Goal: Communication & Community: Answer question/provide support

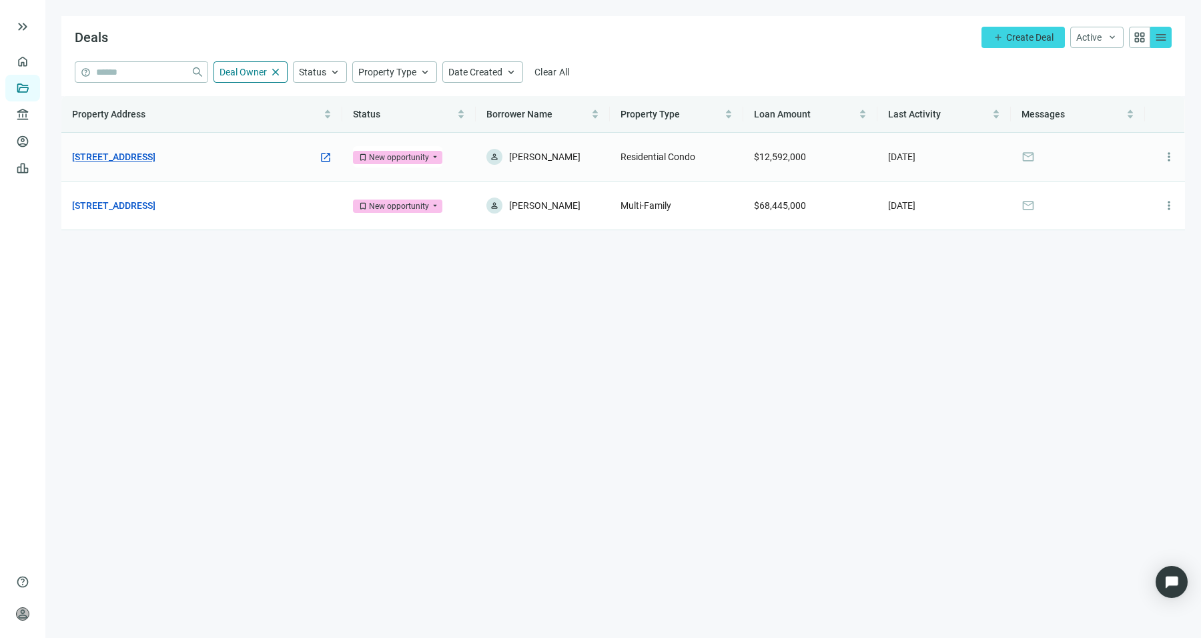
click at [155, 149] on link "[STREET_ADDRESS]" at bounding box center [113, 156] width 83 height 15
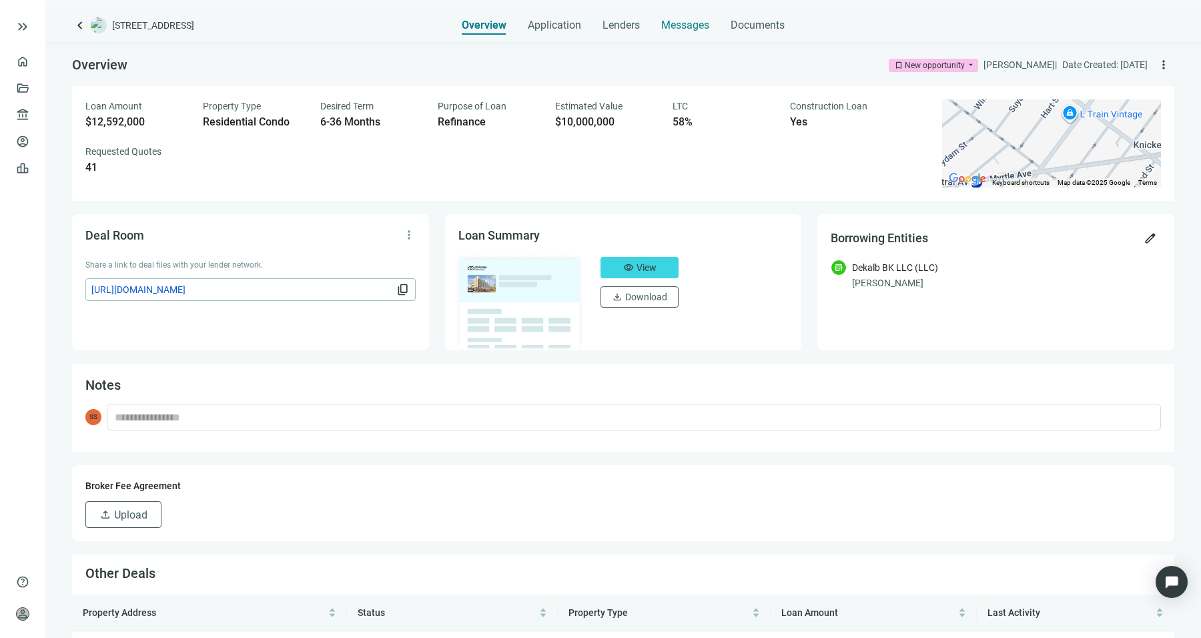
click at [667, 21] on span "Messages" at bounding box center [685, 25] width 48 height 13
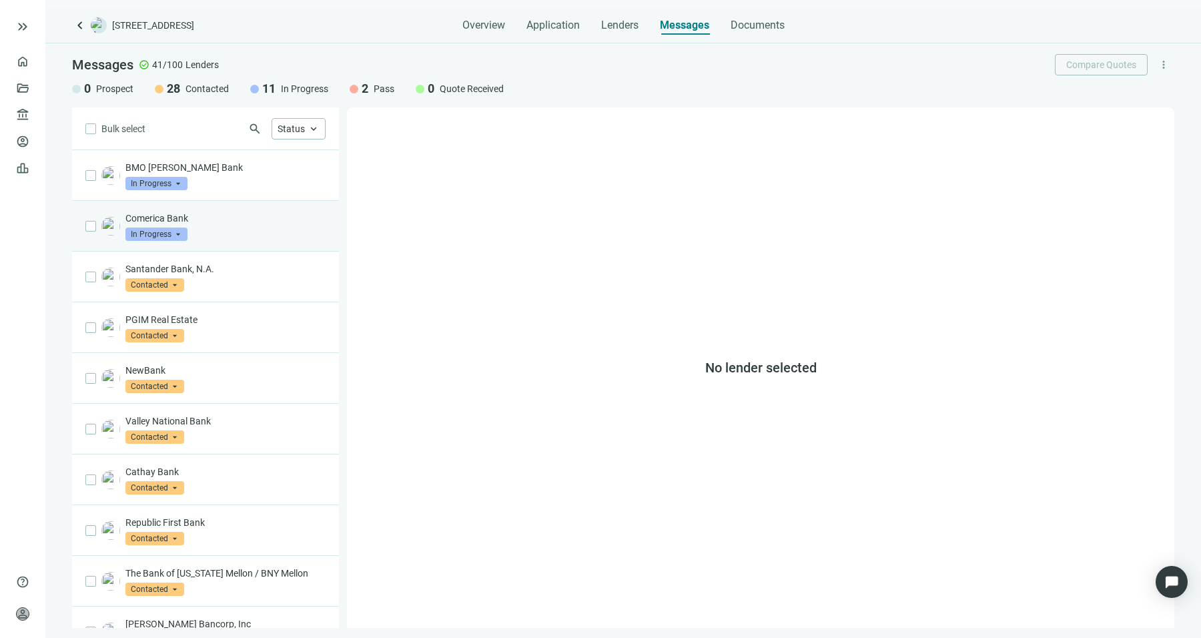
click at [251, 226] on div "Comerica Bank In Progress arrow_drop_down" at bounding box center [225, 226] width 200 height 29
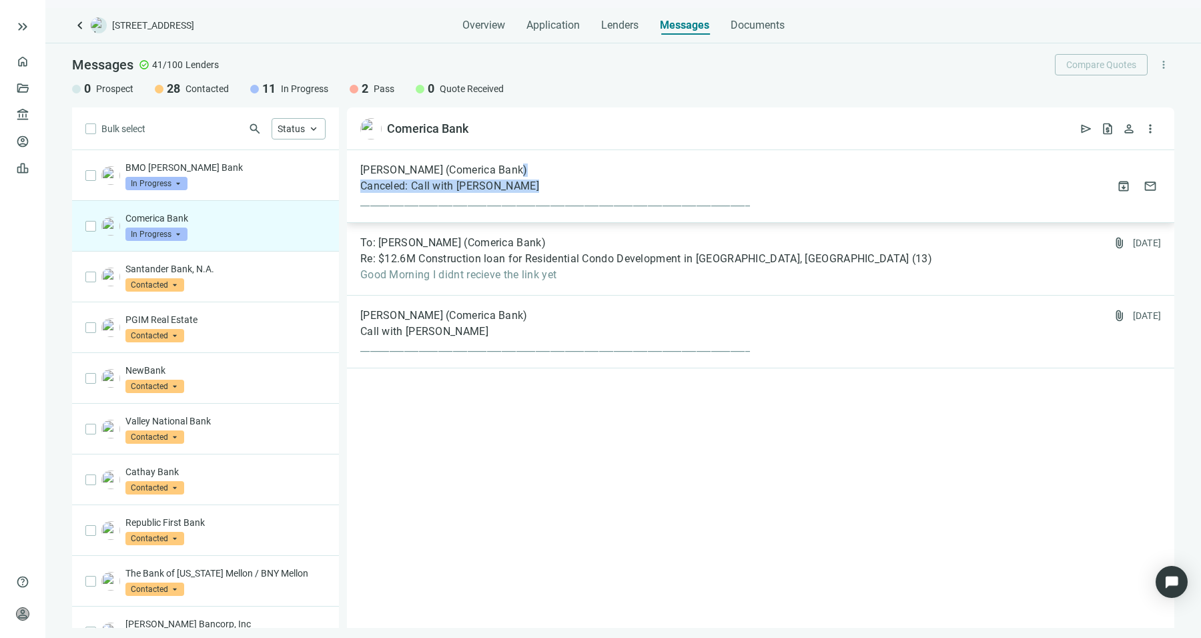
drag, startPoint x: 635, startPoint y: 189, endPoint x: 609, endPoint y: 157, distance: 40.9
click at [609, 157] on div "[PERSON_NAME] (Comerica Bank) Canceled: Call with [PERSON_NAME] _______________…" at bounding box center [761, 186] width 828 height 73
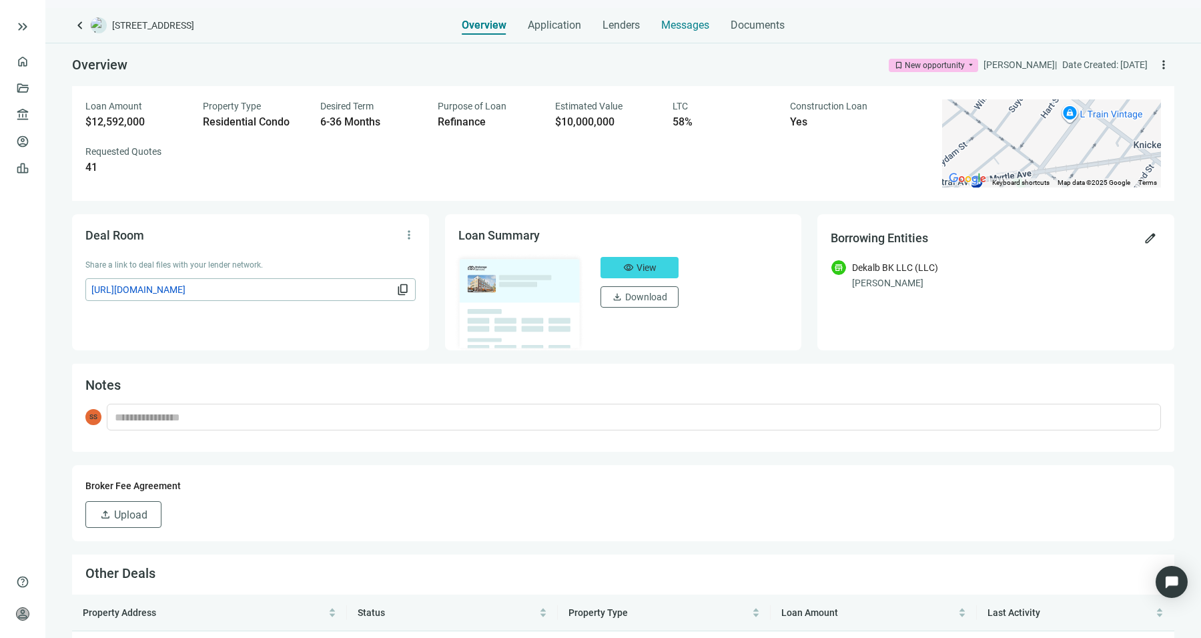
click at [665, 30] on span "Messages" at bounding box center [685, 25] width 48 height 13
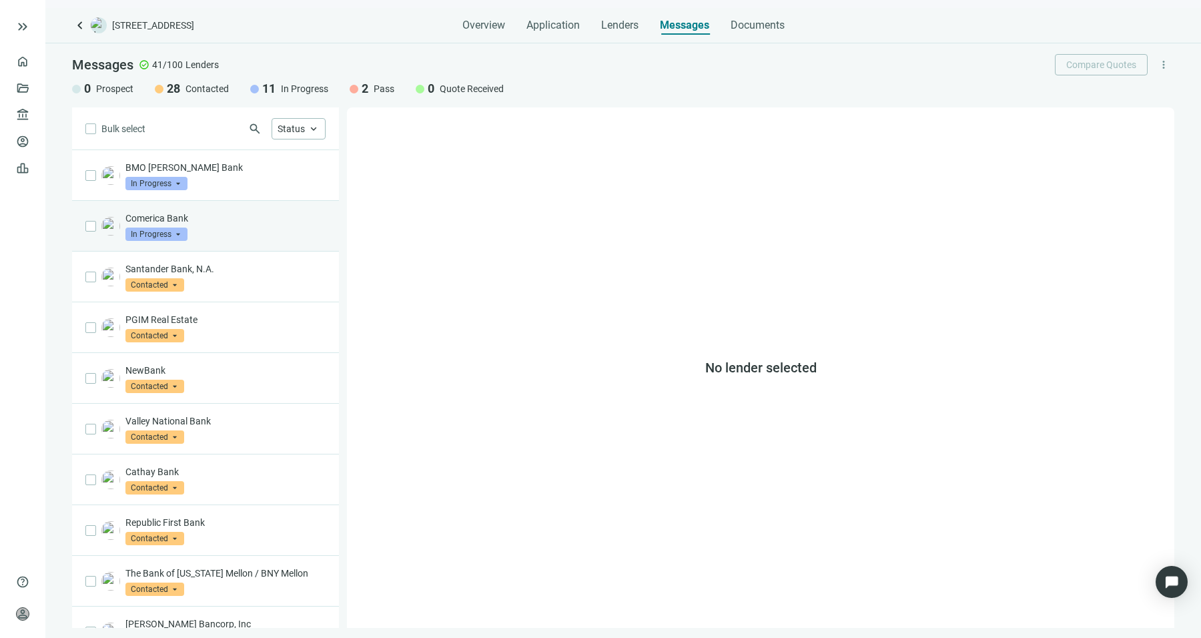
click at [202, 216] on p "Comerica Bank" at bounding box center [225, 218] width 200 height 13
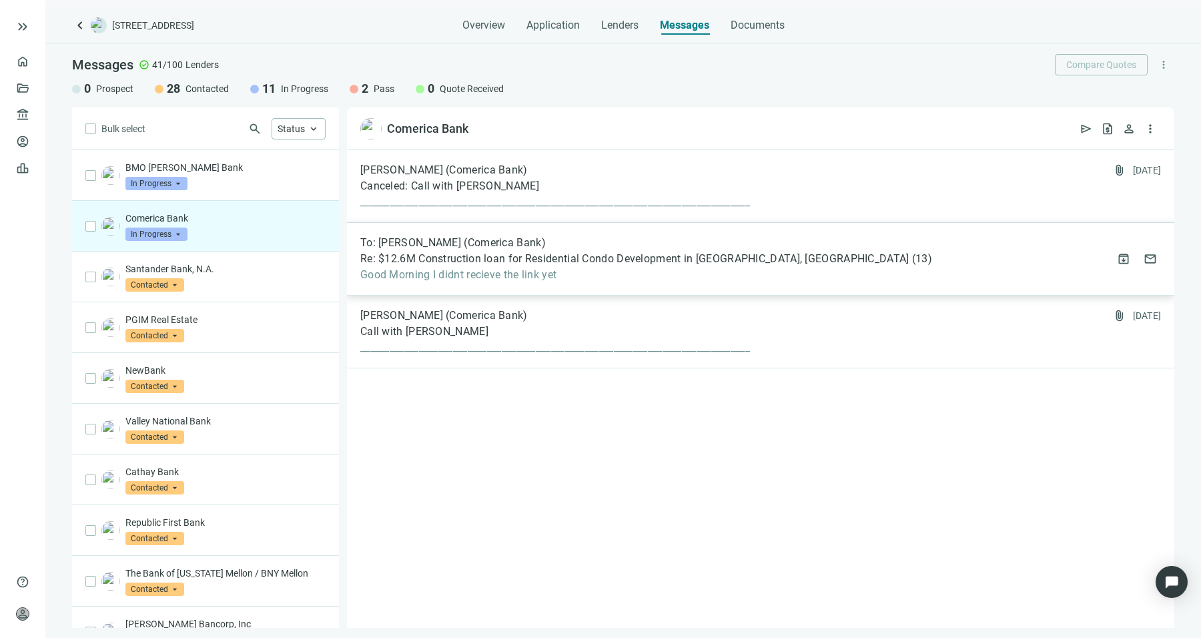
click at [562, 268] on span "Good Morning I didnt recieve the link yet" at bounding box center [646, 274] width 572 height 13
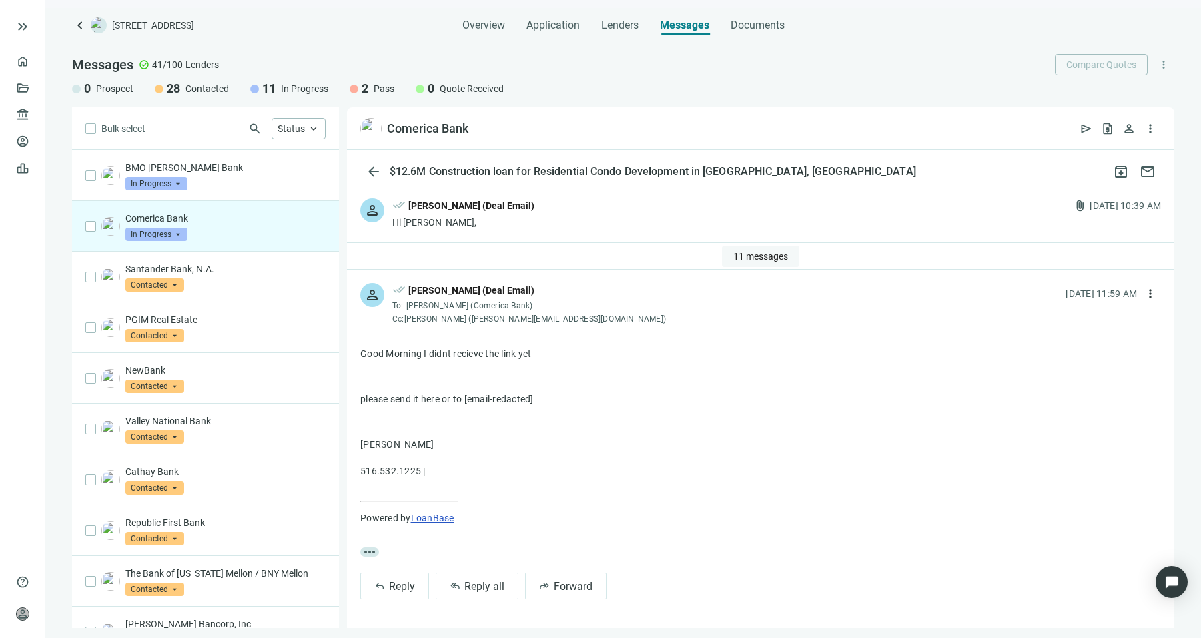
click at [774, 255] on span "11 messages" at bounding box center [760, 256] width 55 height 11
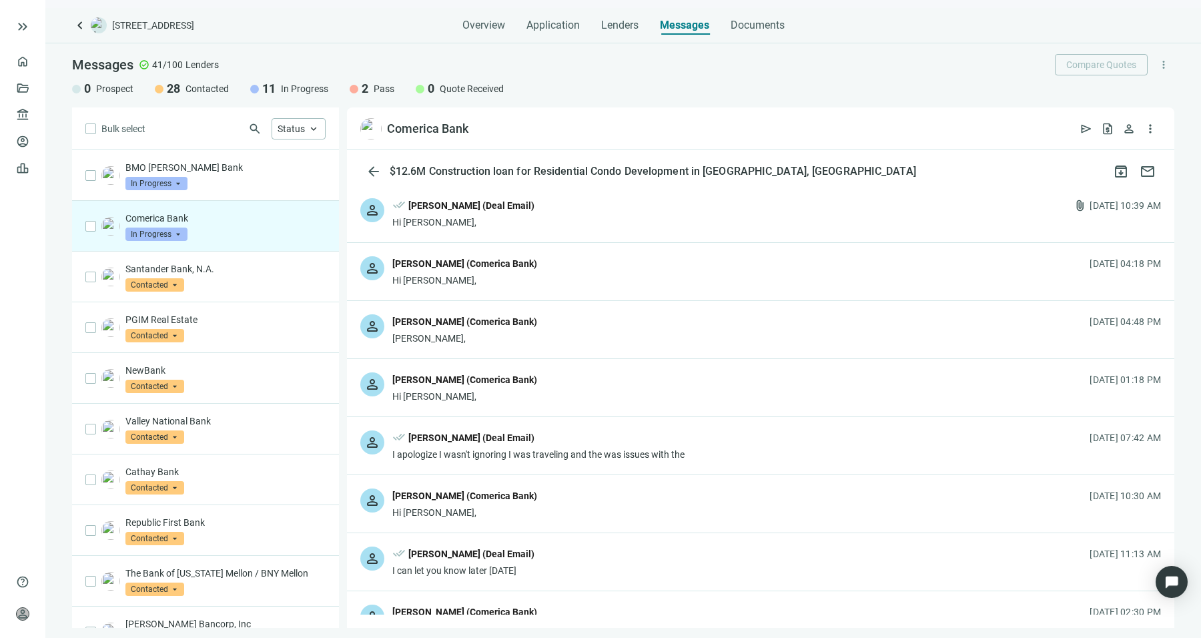
scroll to position [152, 0]
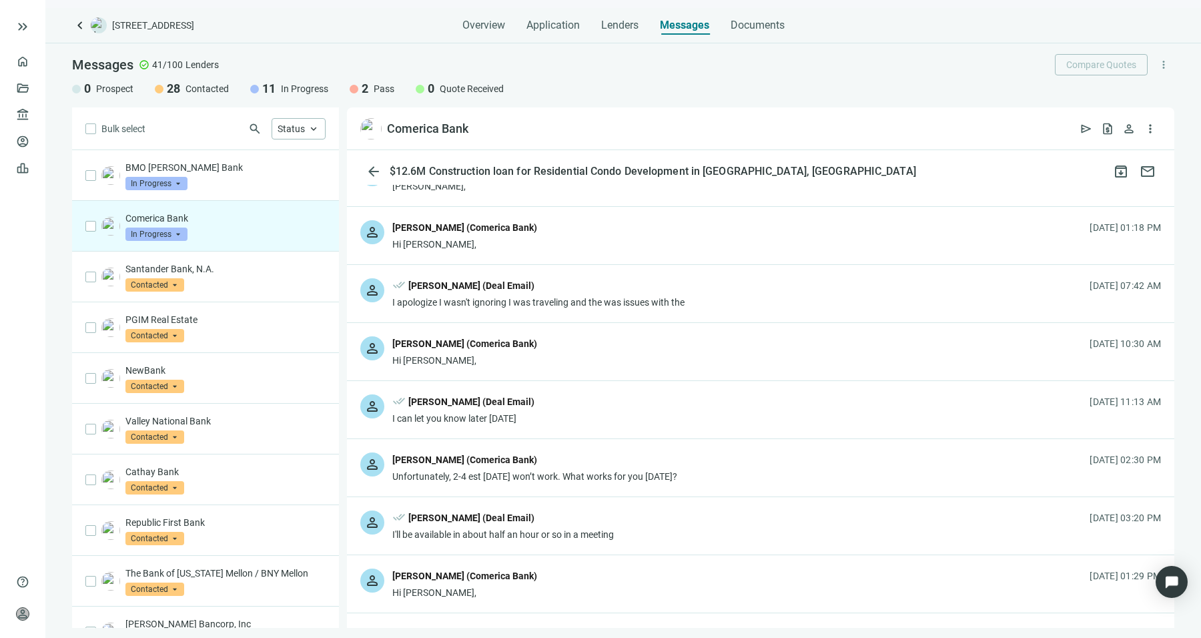
click at [613, 414] on div "person done_all [PERSON_NAME] (Deal Email) I can let you know later [DATE] [DAT…" at bounding box center [761, 409] width 828 height 57
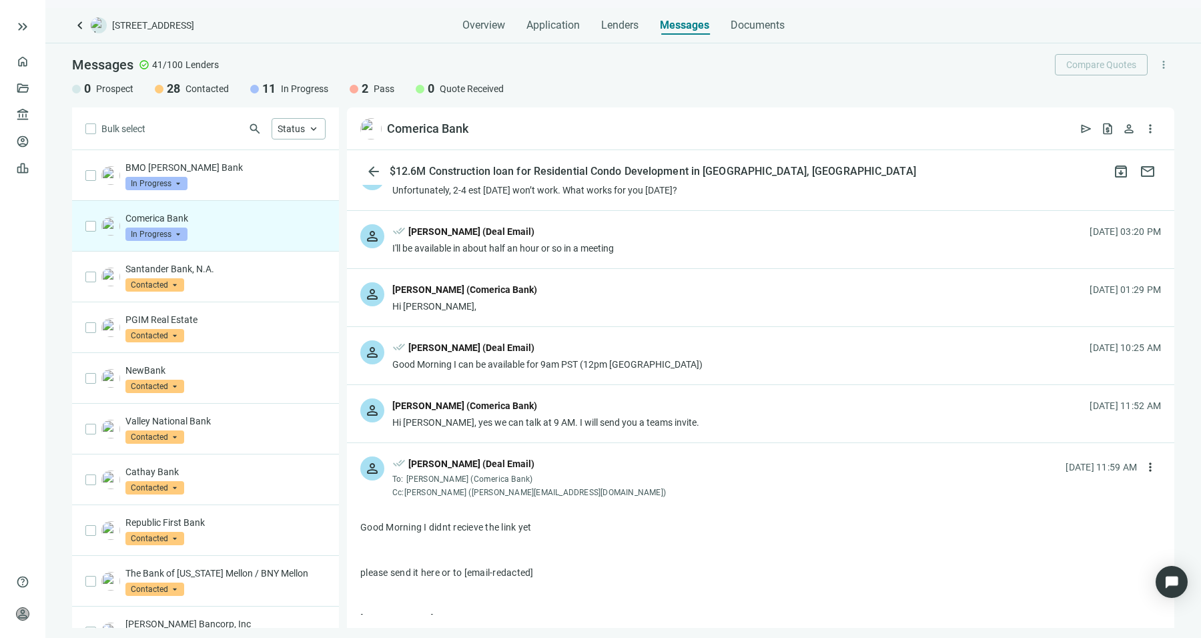
scroll to position [769, 0]
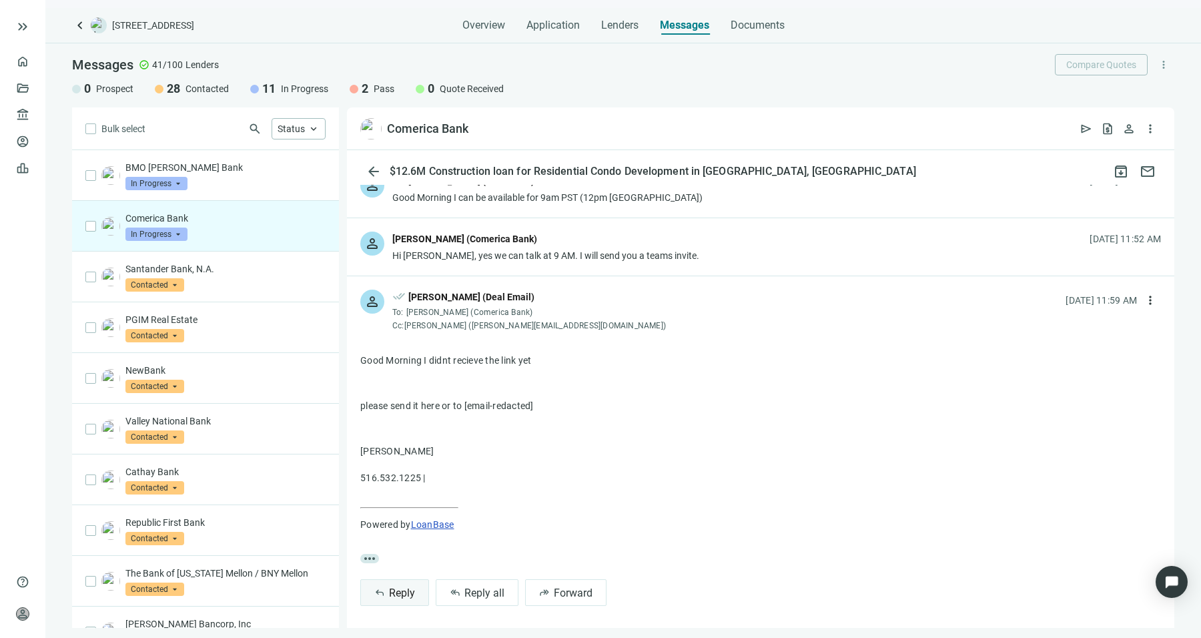
click at [400, 587] on span "Reply" at bounding box center [402, 593] width 26 height 13
type textarea "**********"
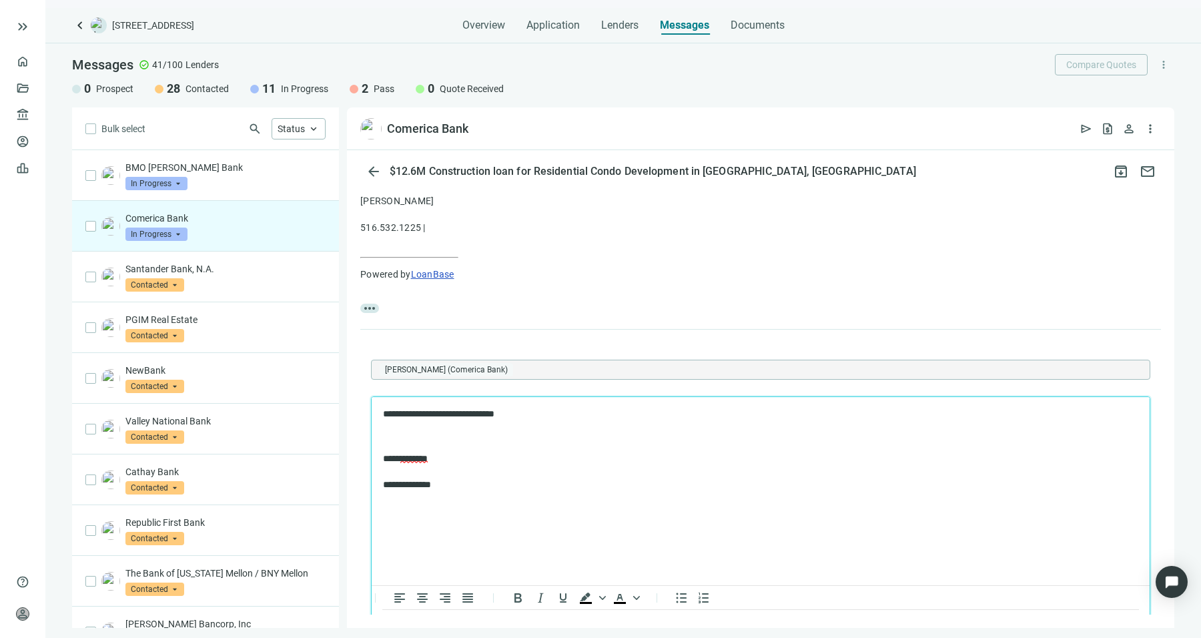
scroll to position [1101, 0]
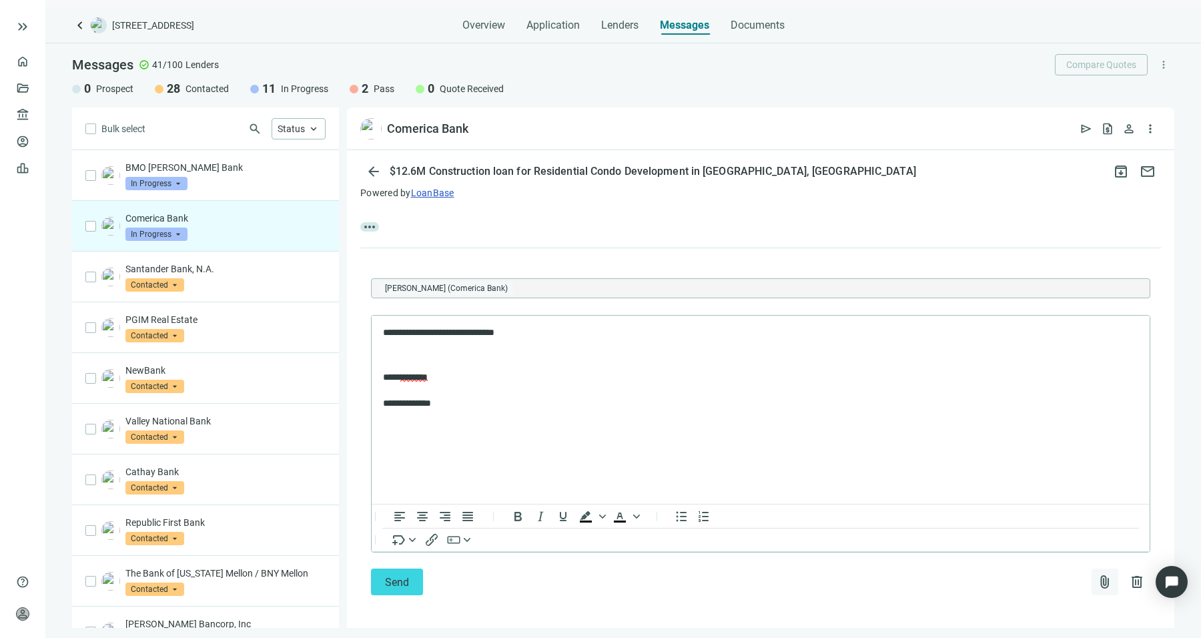
click at [1097, 583] on span "attach_file" at bounding box center [1105, 582] width 16 height 16
click at [1025, 540] on button "Upload new" at bounding box center [1033, 545] width 144 height 21
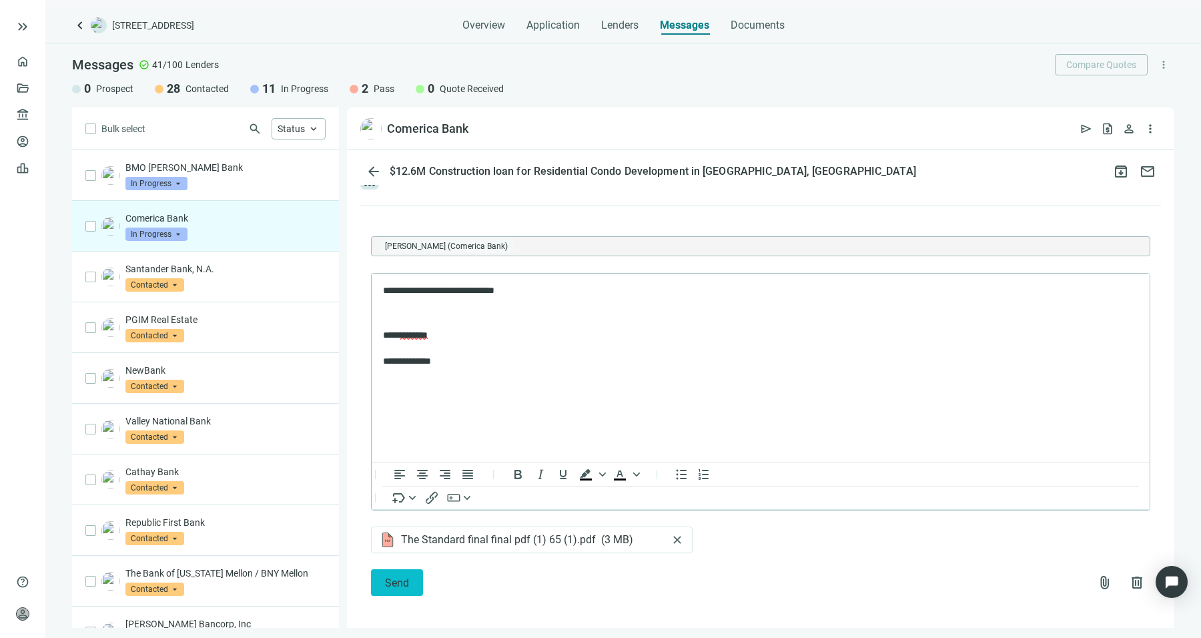
click at [412, 582] on button "Send" at bounding box center [397, 582] width 52 height 27
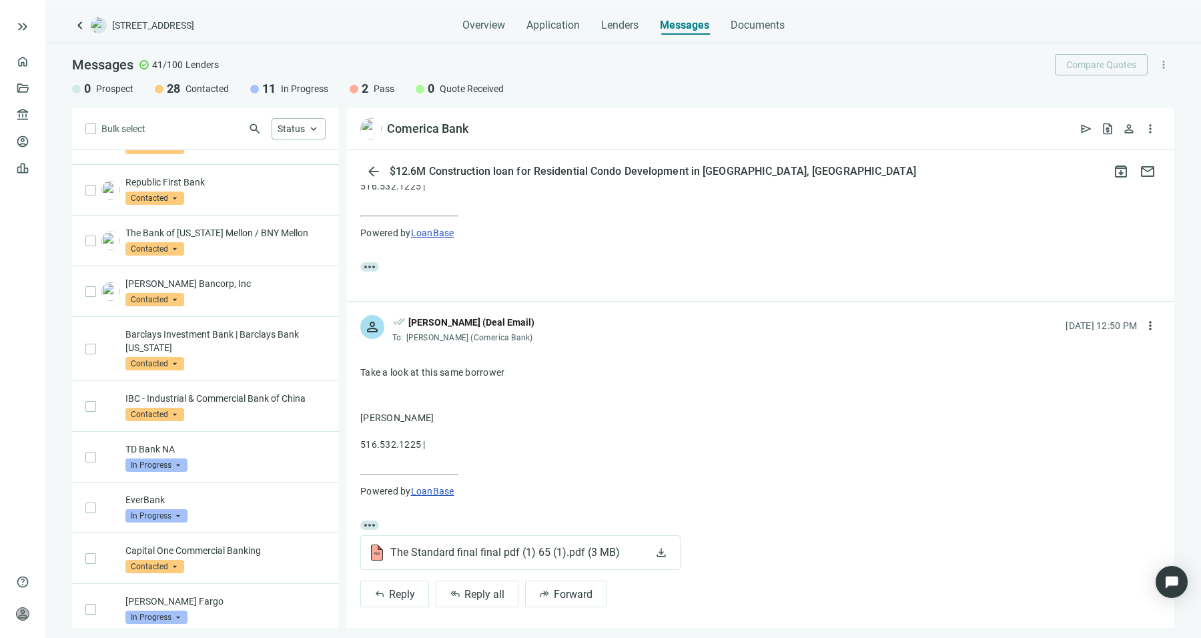
scroll to position [0, 0]
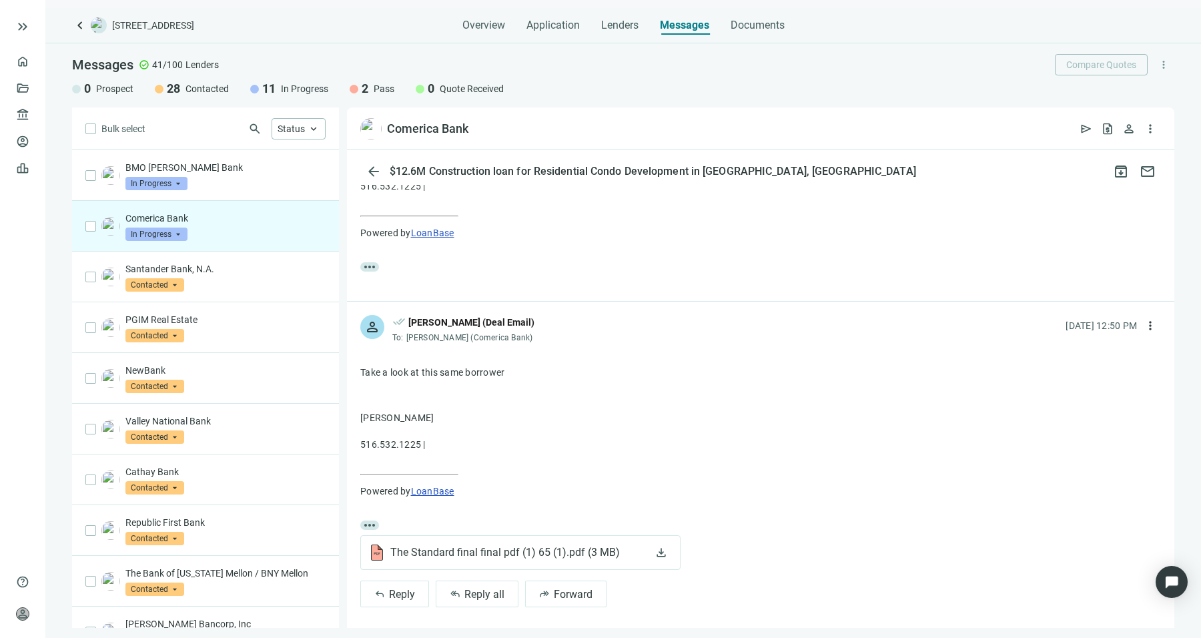
click at [246, 234] on div "Comerica Bank In Progress arrow_drop_down" at bounding box center [225, 226] width 200 height 29
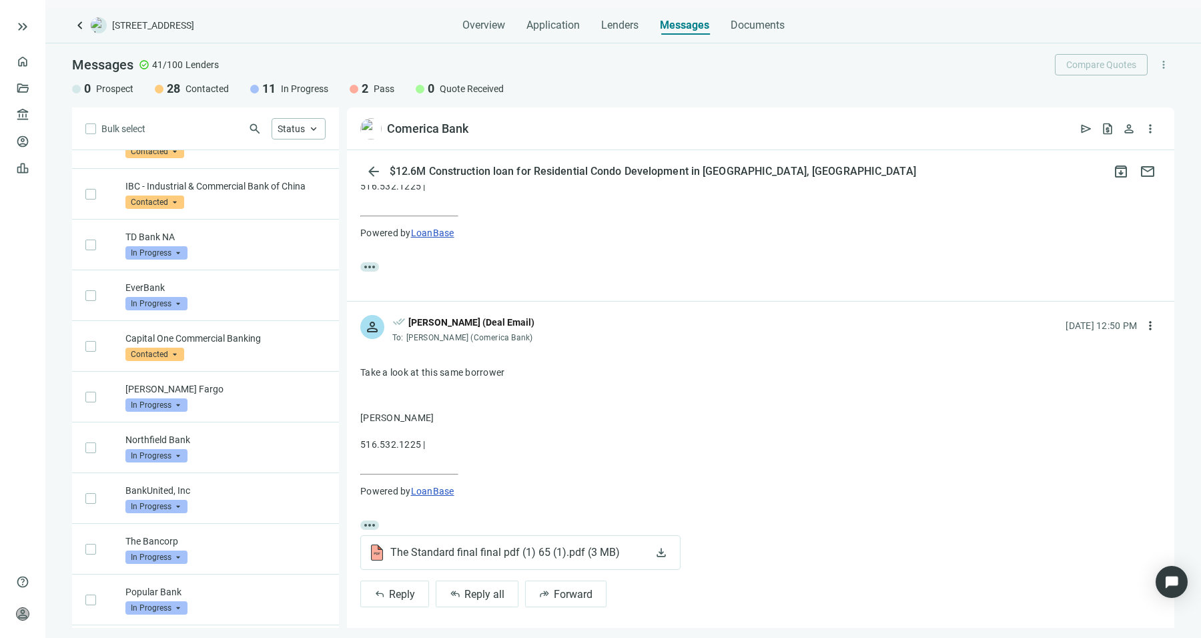
scroll to position [556, 0]
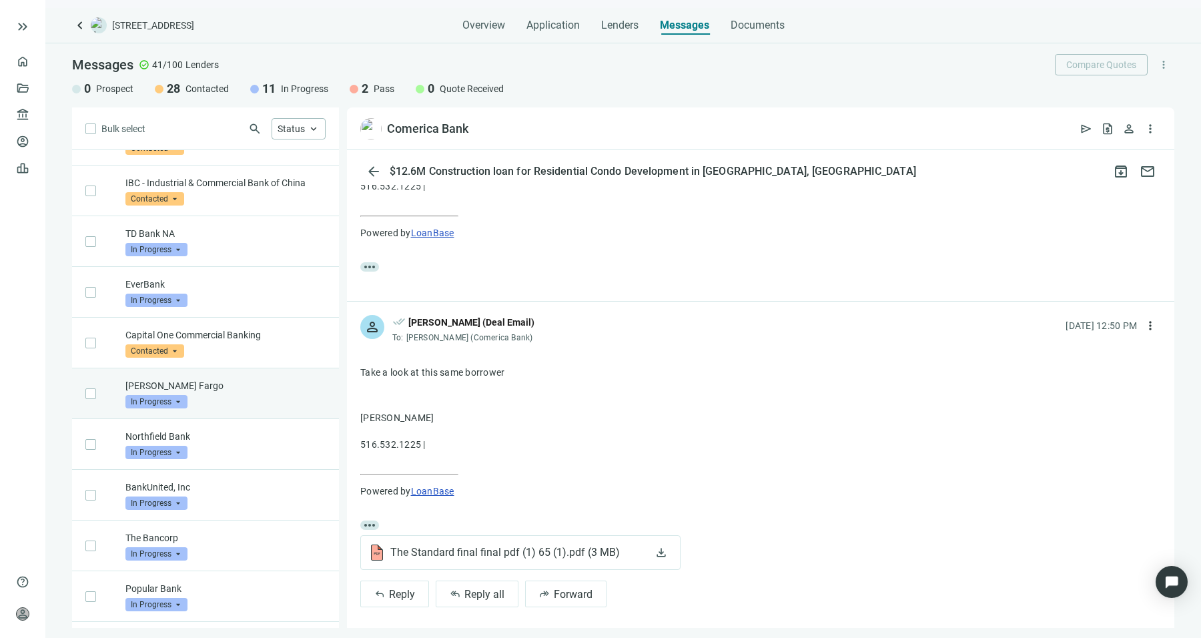
click at [287, 410] on div "[PERSON_NAME] Fargo In Progress arrow_drop_down" at bounding box center [205, 393] width 267 height 51
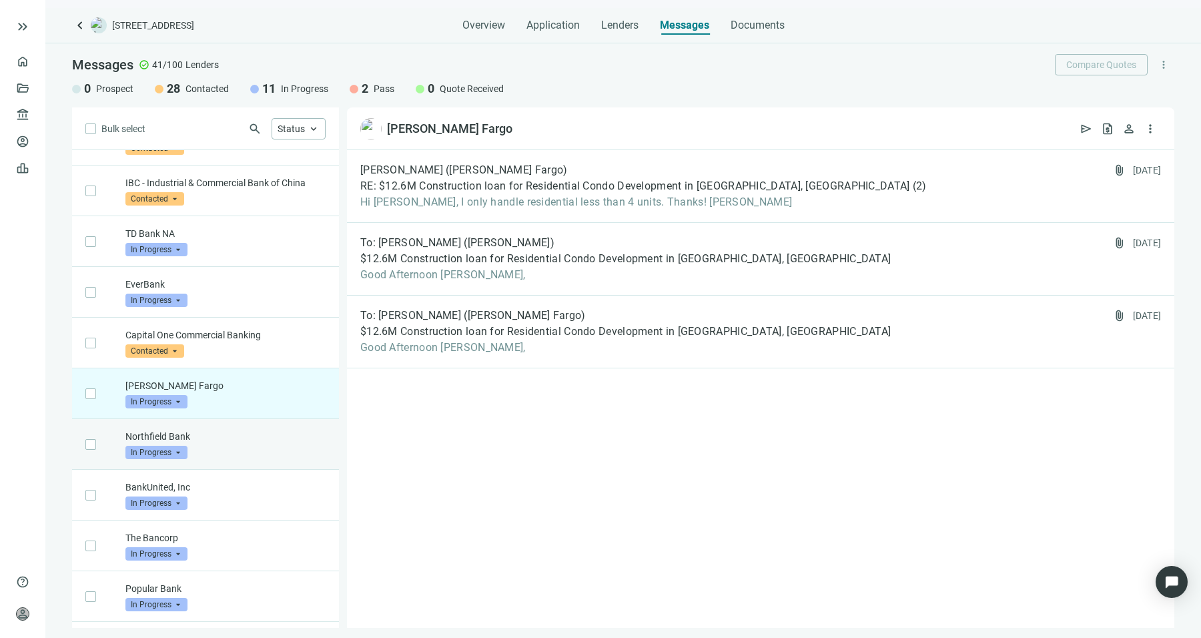
click at [286, 458] on div "Northfield Bank In Progress arrow_drop_down" at bounding box center [205, 444] width 267 height 51
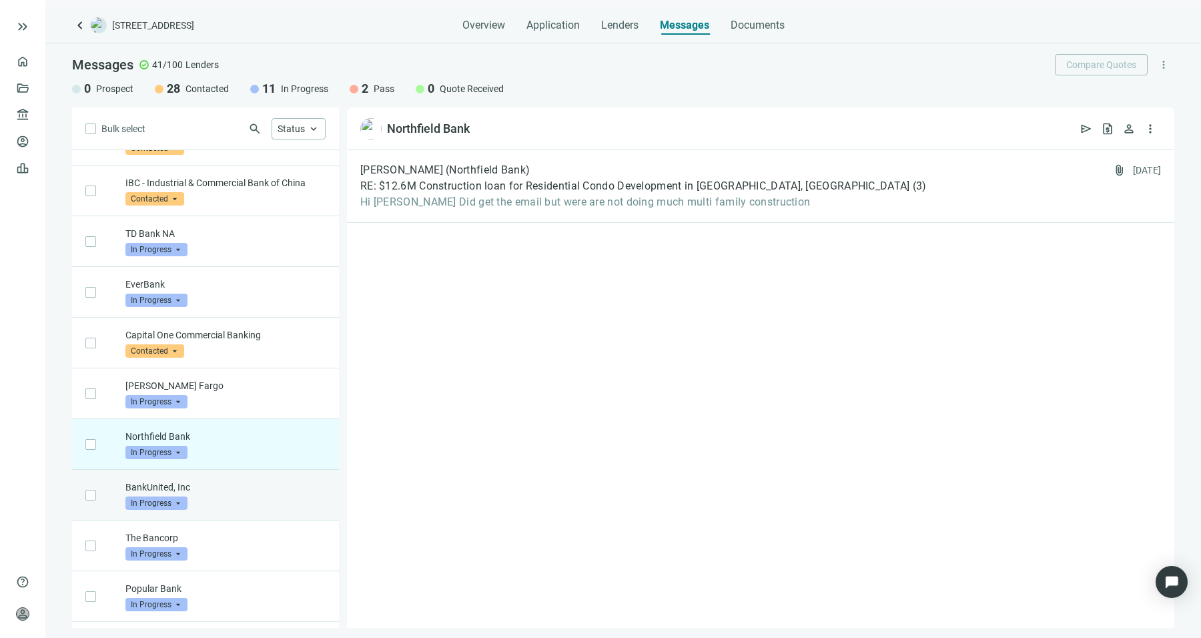
click at [284, 498] on div "BankUnited, Inc In Progress arrow_drop_down" at bounding box center [225, 495] width 200 height 29
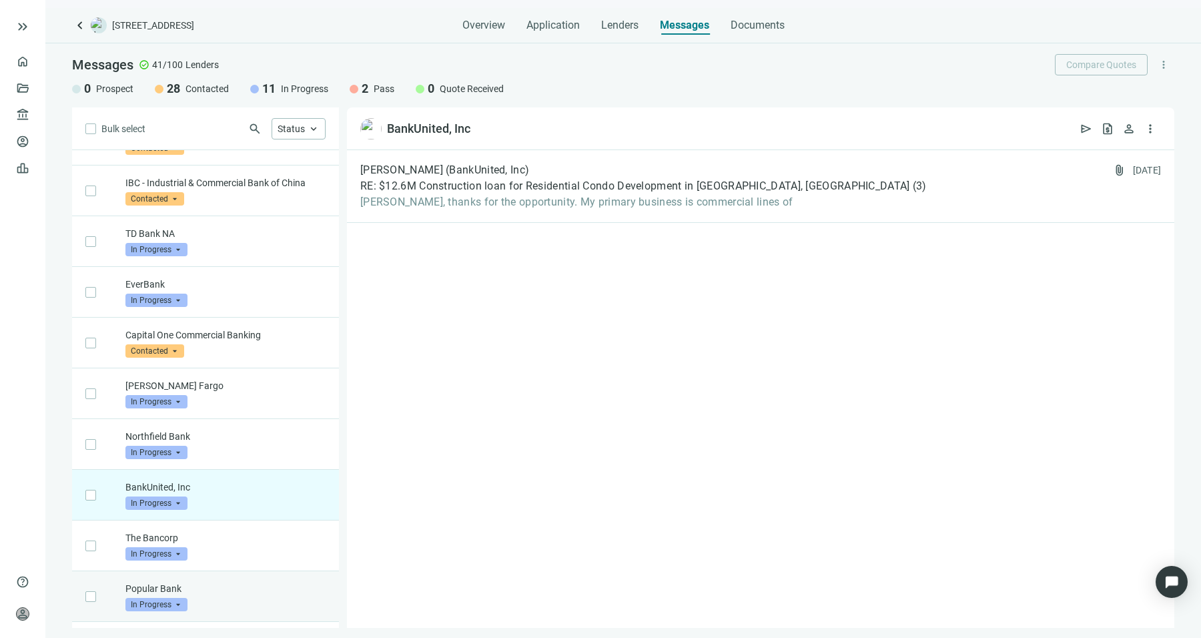
click at [274, 588] on p "Popular Bank" at bounding box center [225, 588] width 200 height 13
